Goal: Navigation & Orientation: Understand site structure

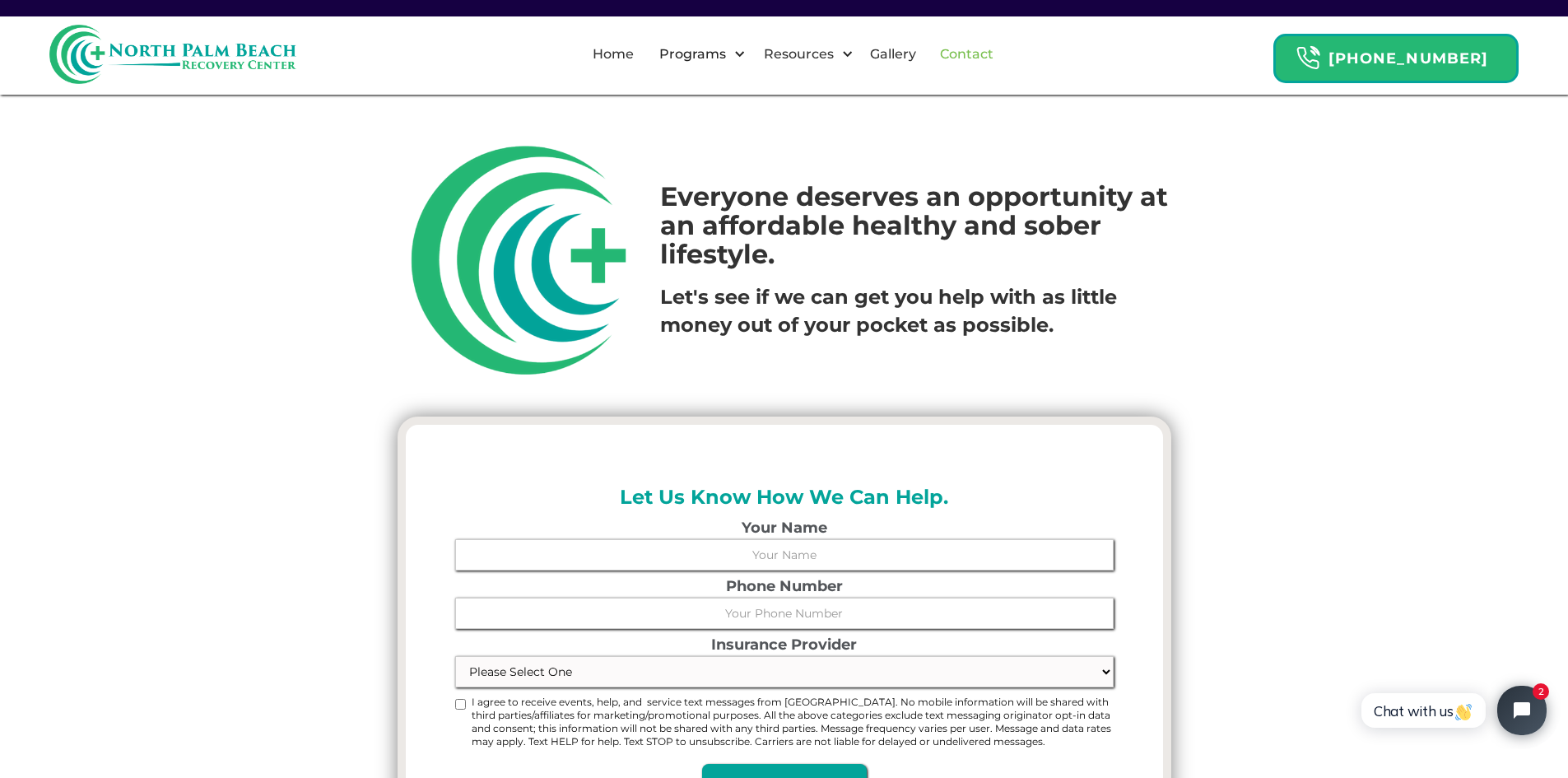
click at [982, 55] on link "Contact" at bounding box center [967, 54] width 73 height 53
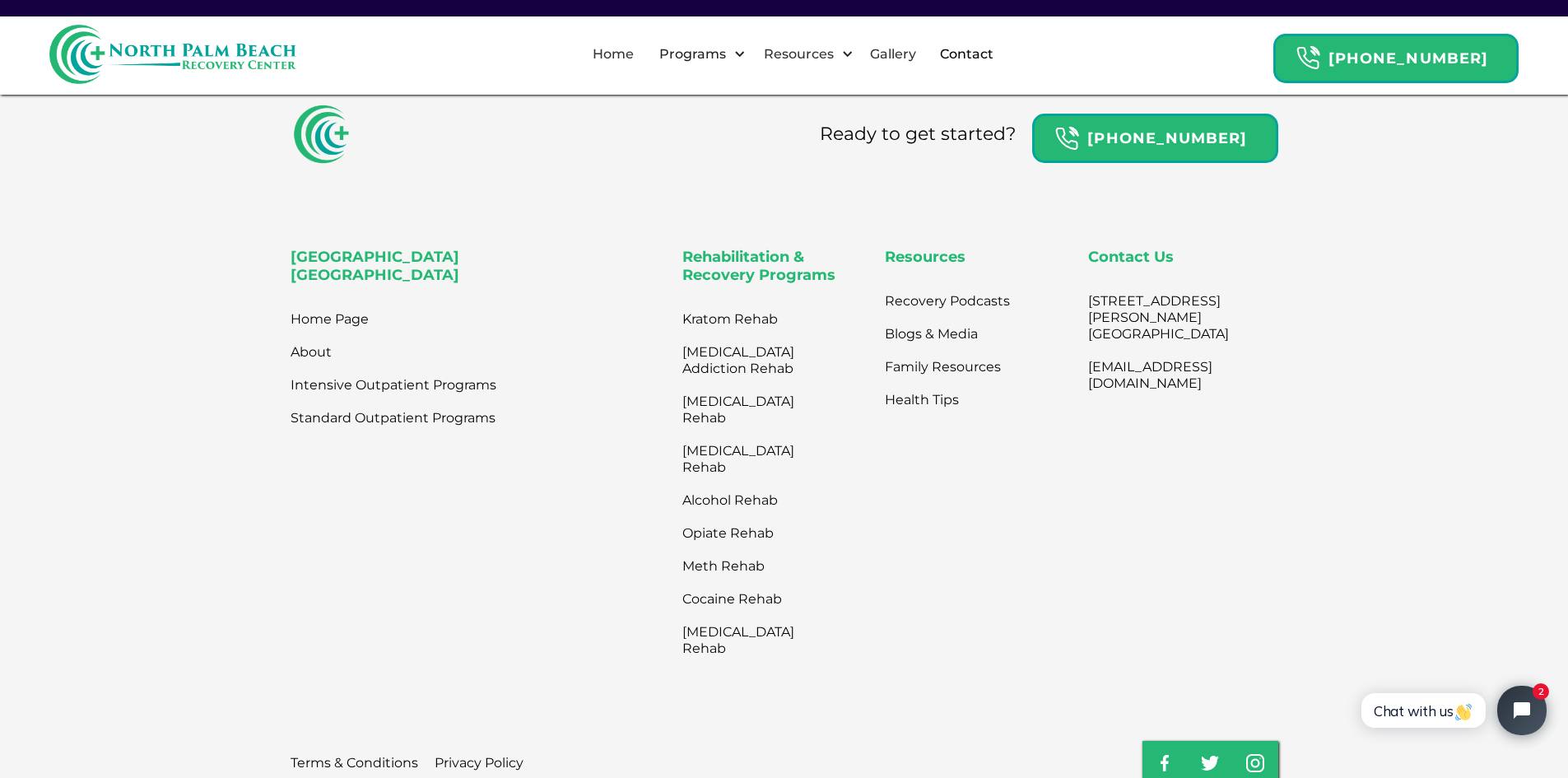
scroll to position [823, 0]
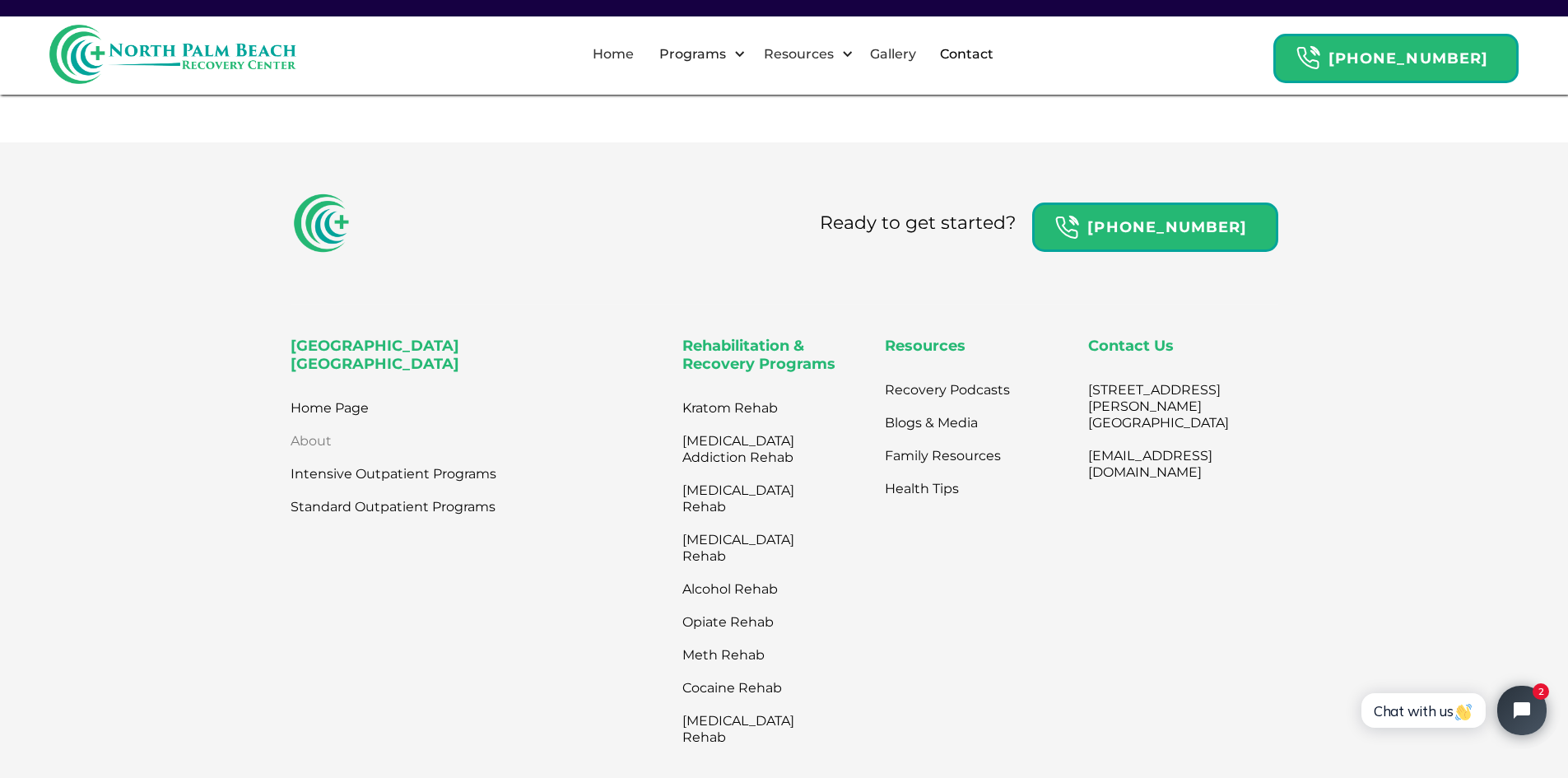
click at [309, 454] on link "About" at bounding box center [311, 441] width 41 height 33
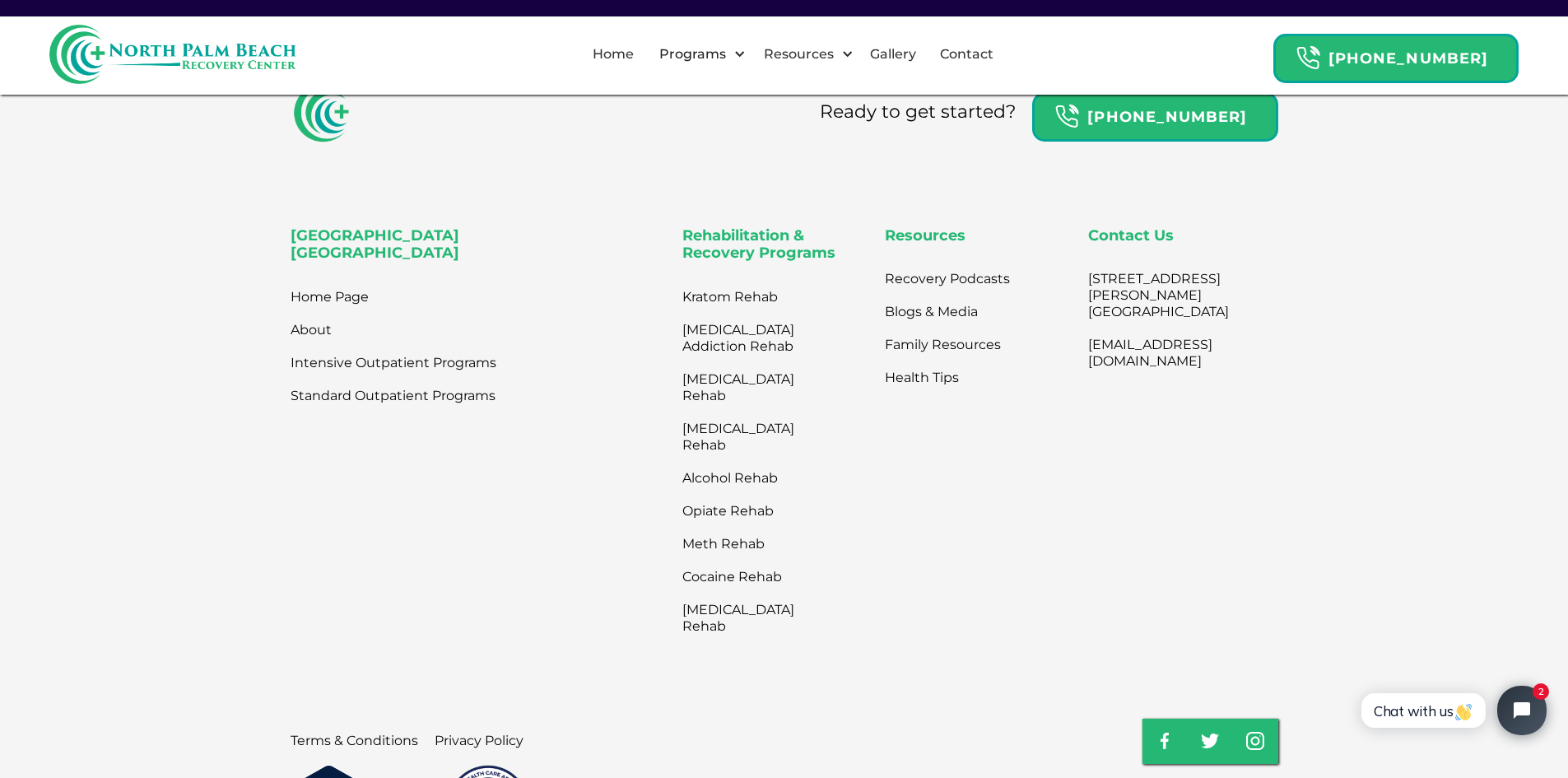
scroll to position [3815, 0]
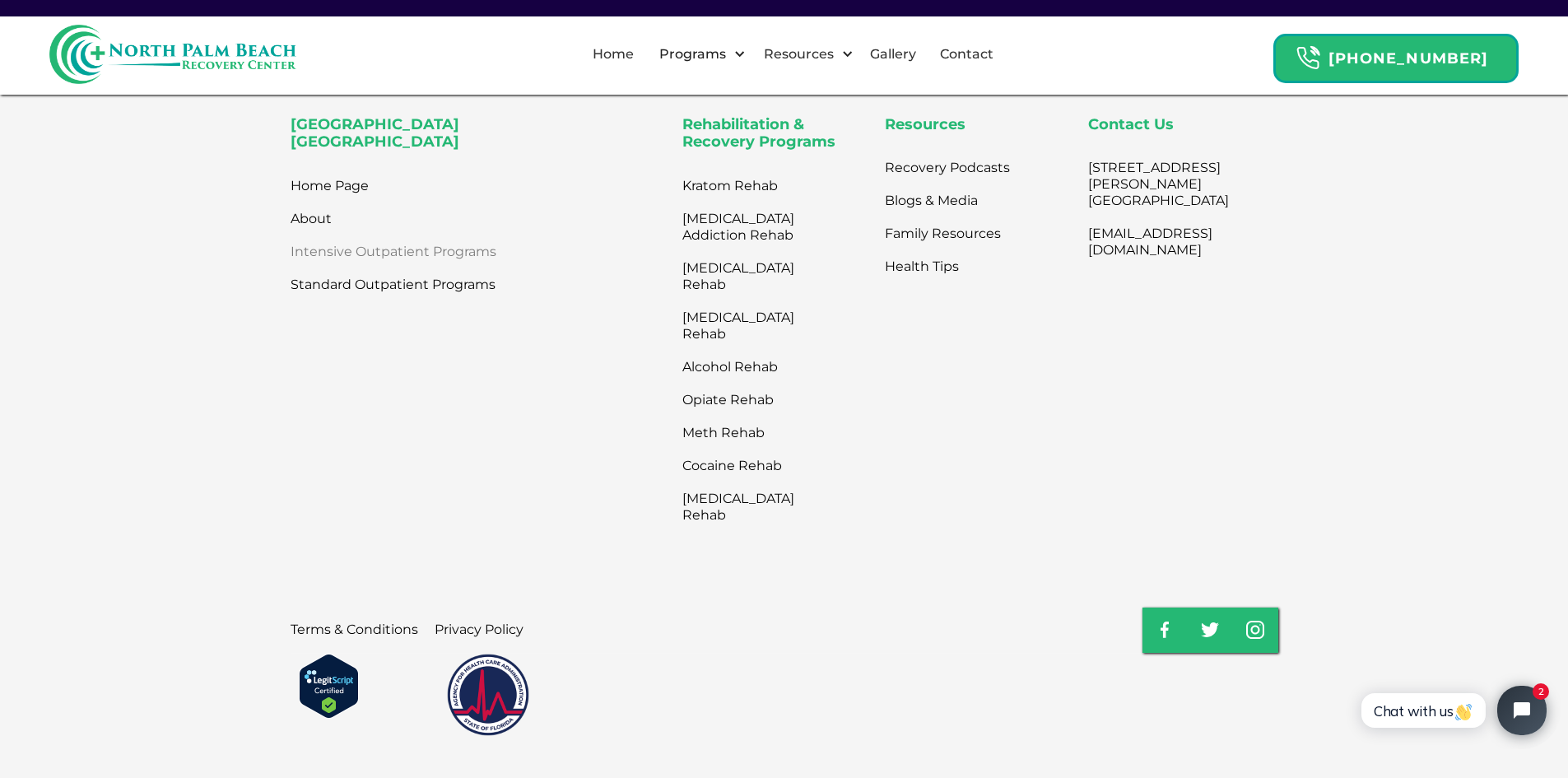
click at [361, 235] on link "Intensive Outpatient Programs" at bounding box center [394, 251] width 206 height 33
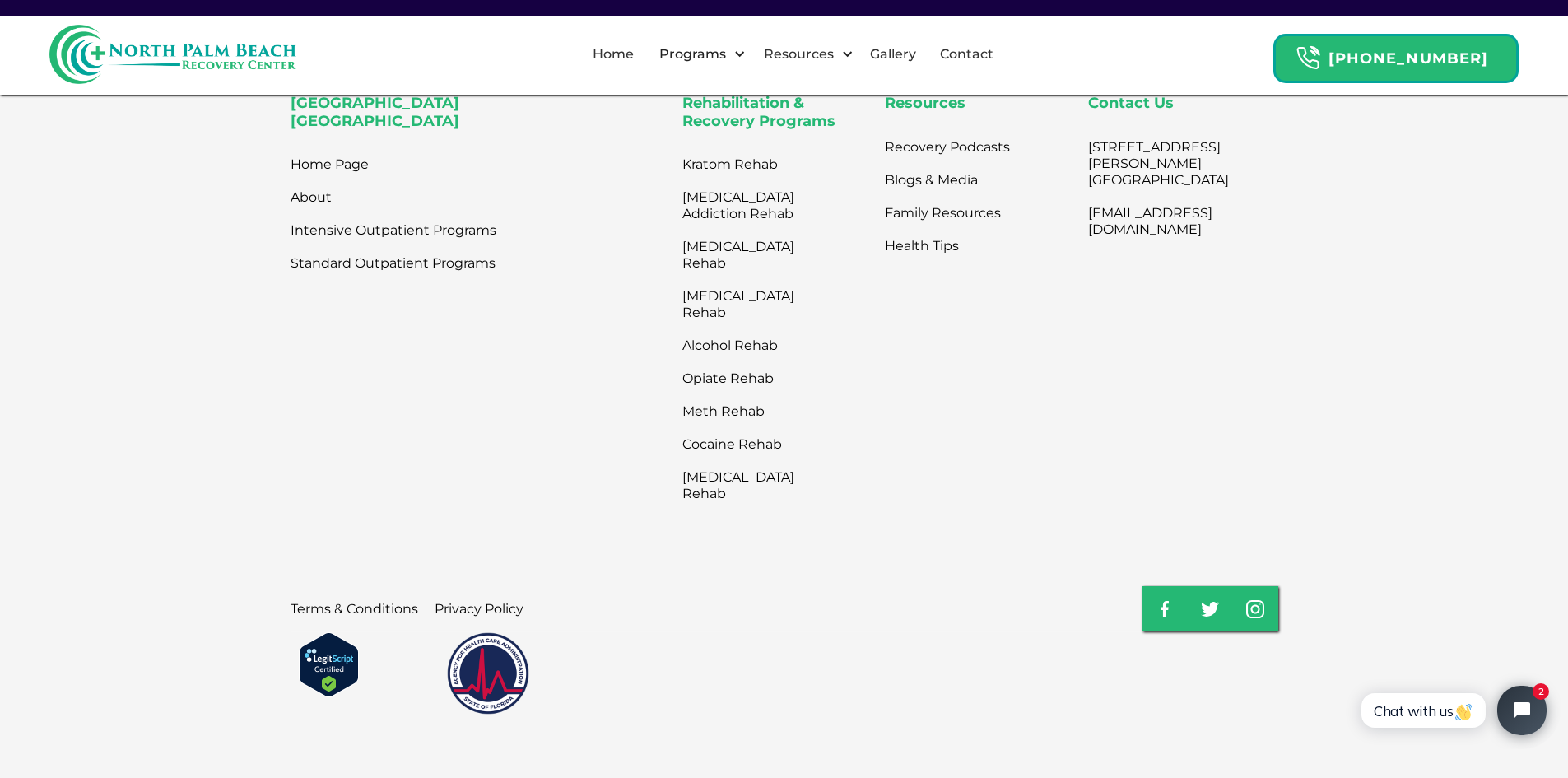
scroll to position [4690, 0]
